Goal: Information Seeking & Learning: Find specific fact

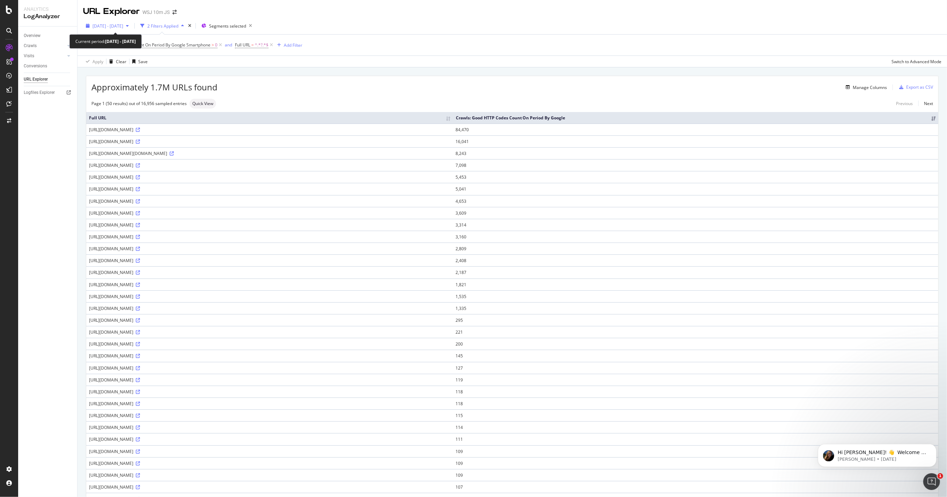
click at [129, 27] on icon "button" at bounding box center [127, 26] width 3 height 4
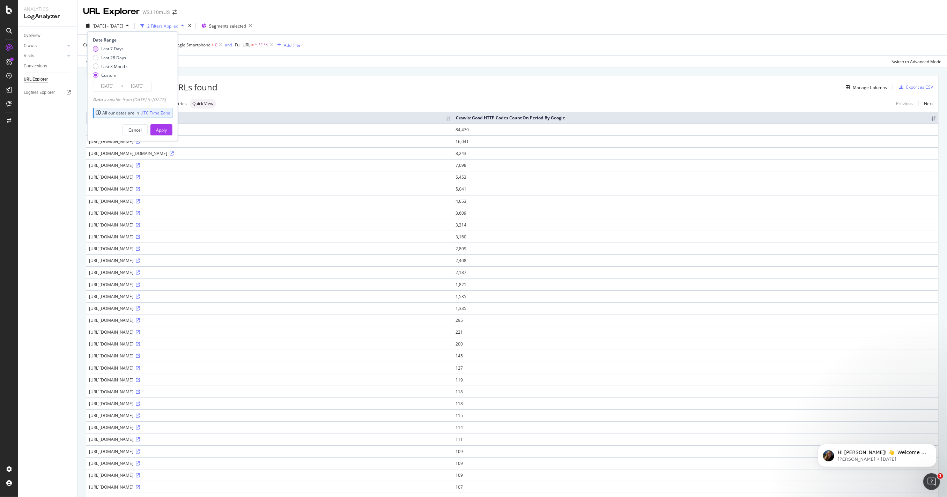
click at [96, 49] on div "Last 7 Days" at bounding box center [96, 49] width 6 height 6
type input "[DATE]"
click at [167, 129] on div "Apply" at bounding box center [161, 130] width 11 height 6
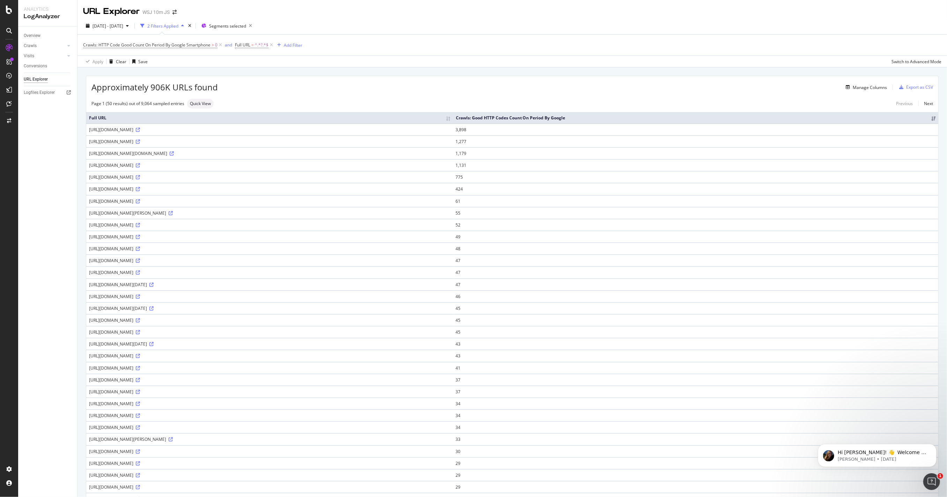
click at [497, 79] on div "Approximately 906K URLs found Manage Columns Export as CSV" at bounding box center [512, 84] width 852 height 17
copy div "[URL][DOMAIN_NAME]"
drag, startPoint x: 249, startPoint y: 145, endPoint x: 89, endPoint y: 141, distance: 159.5
click at [89, 133] on div "[URL][DOMAIN_NAME]" at bounding box center [269, 130] width 361 height 6
